Goal: Find specific page/section: Find specific page/section

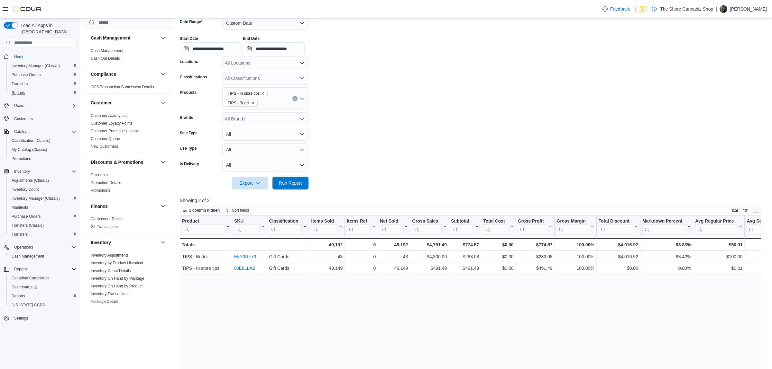
scroll to position [343, 0]
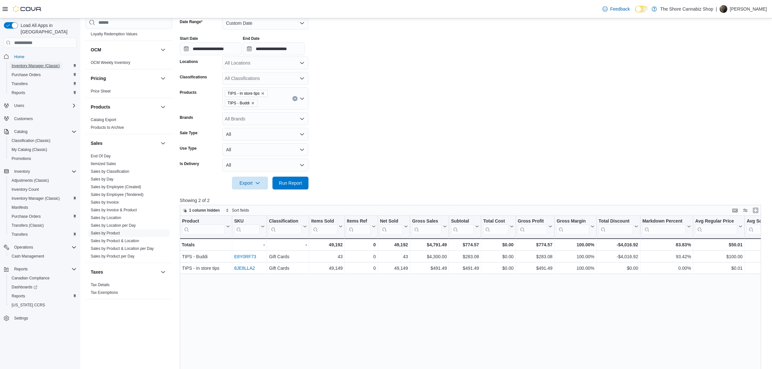
click at [40, 63] on span "Inventory Manager (Classic)" at bounding box center [36, 65] width 48 height 5
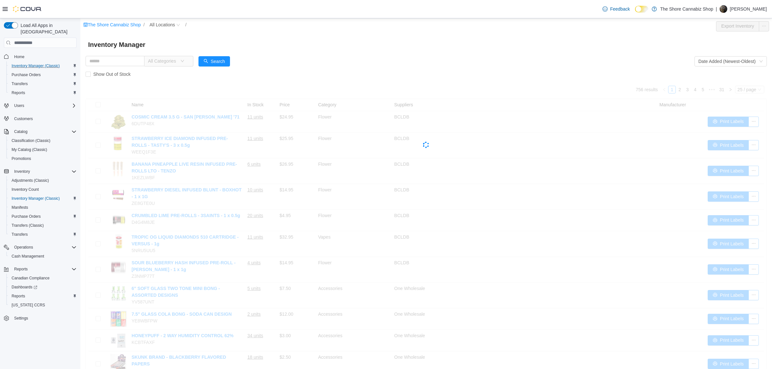
click at [127, 68] on label "Show Out of Stock" at bounding box center [110, 74] width 48 height 13
click at [127, 65] on input "text" at bounding box center [115, 61] width 59 height 10
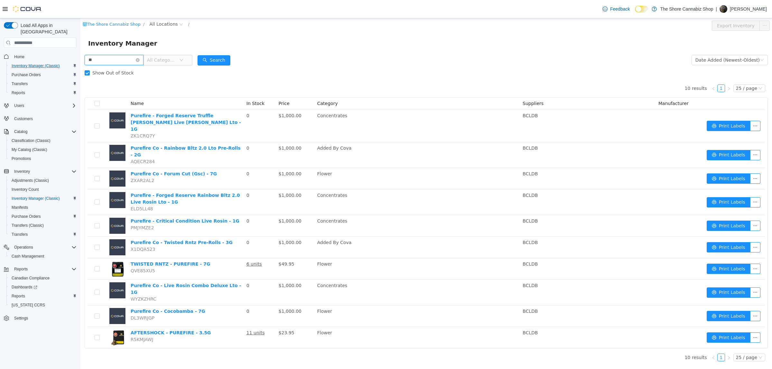
type input "*"
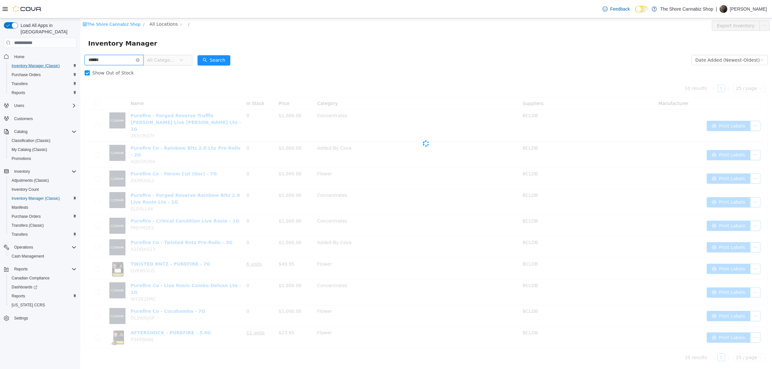
type input "******"
